Goal: Use online tool/utility: Use online tool/utility

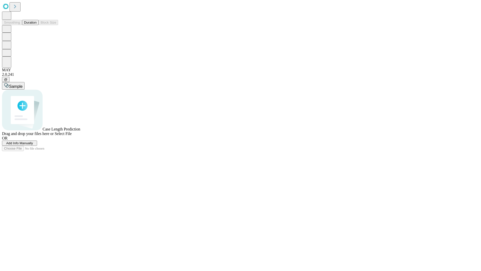
click at [37, 25] on button "Duration" at bounding box center [30, 22] width 17 height 5
click at [23, 84] on span "Sample" at bounding box center [16, 86] width 14 height 4
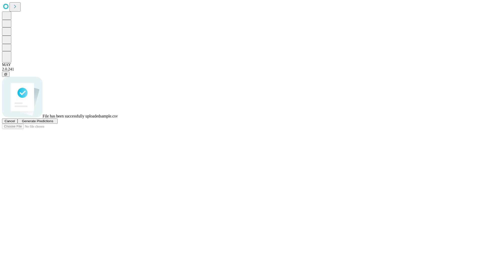
click at [53, 123] on span "Generate Predictions" at bounding box center [37, 121] width 31 height 4
